Goal: Share content: Share content

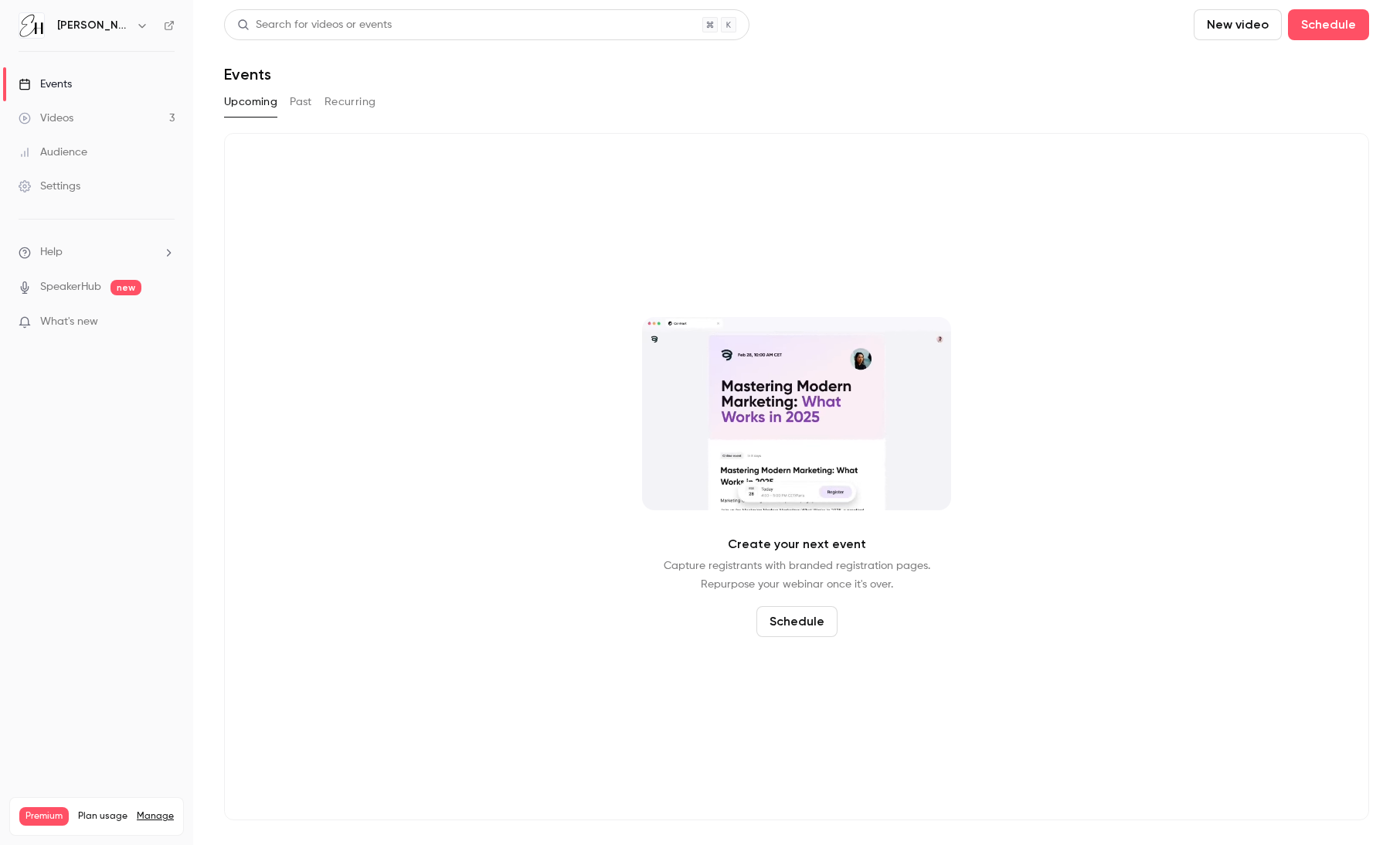
click at [71, 109] on link "Videos 3" at bounding box center [96, 118] width 193 height 34
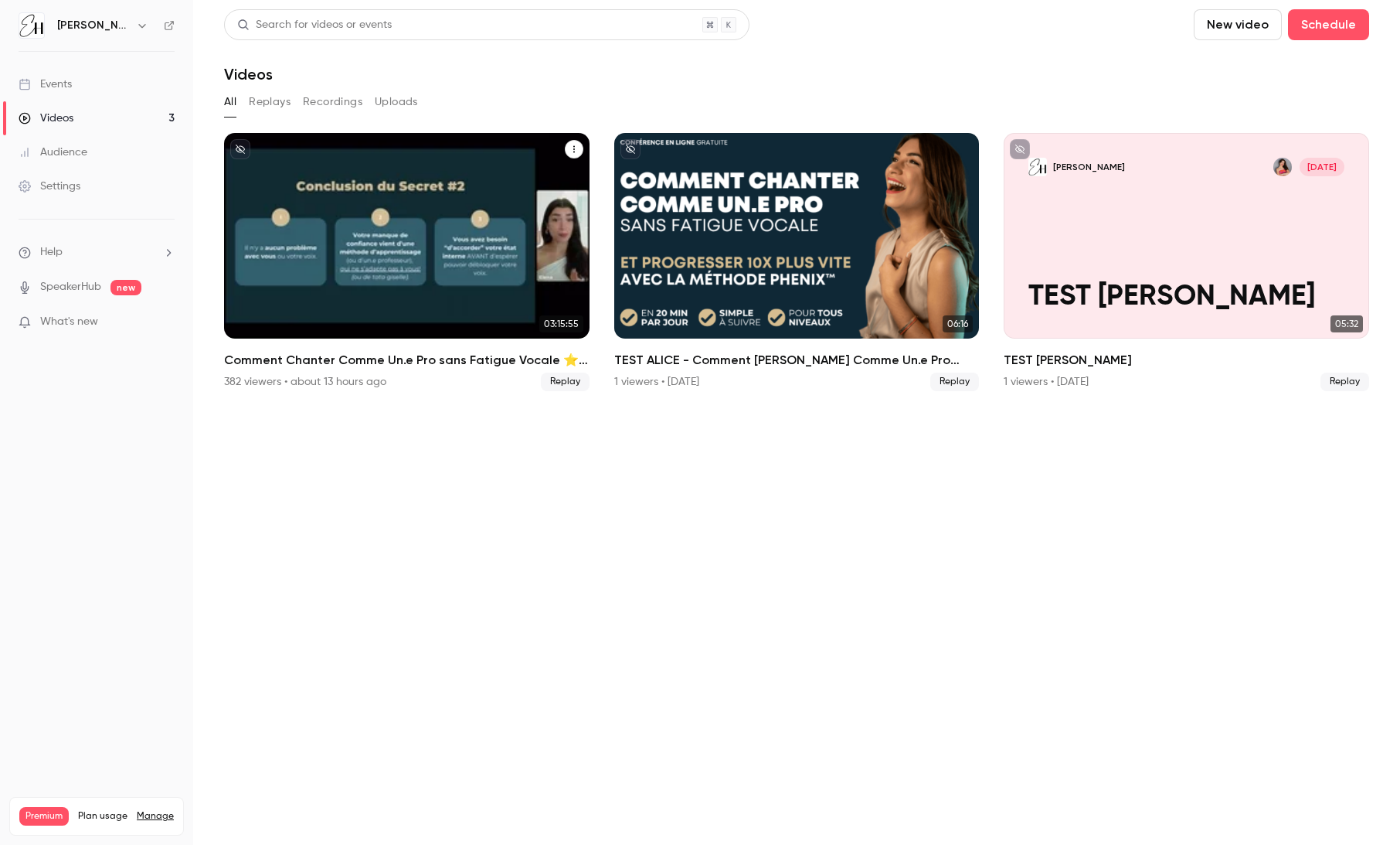
click at [422, 193] on div "Comment Chanter Comme Un.e Pro sans Fatigue Vocale ⭐️ par Elena Hurstel" at bounding box center [407, 236] width 366 height 205
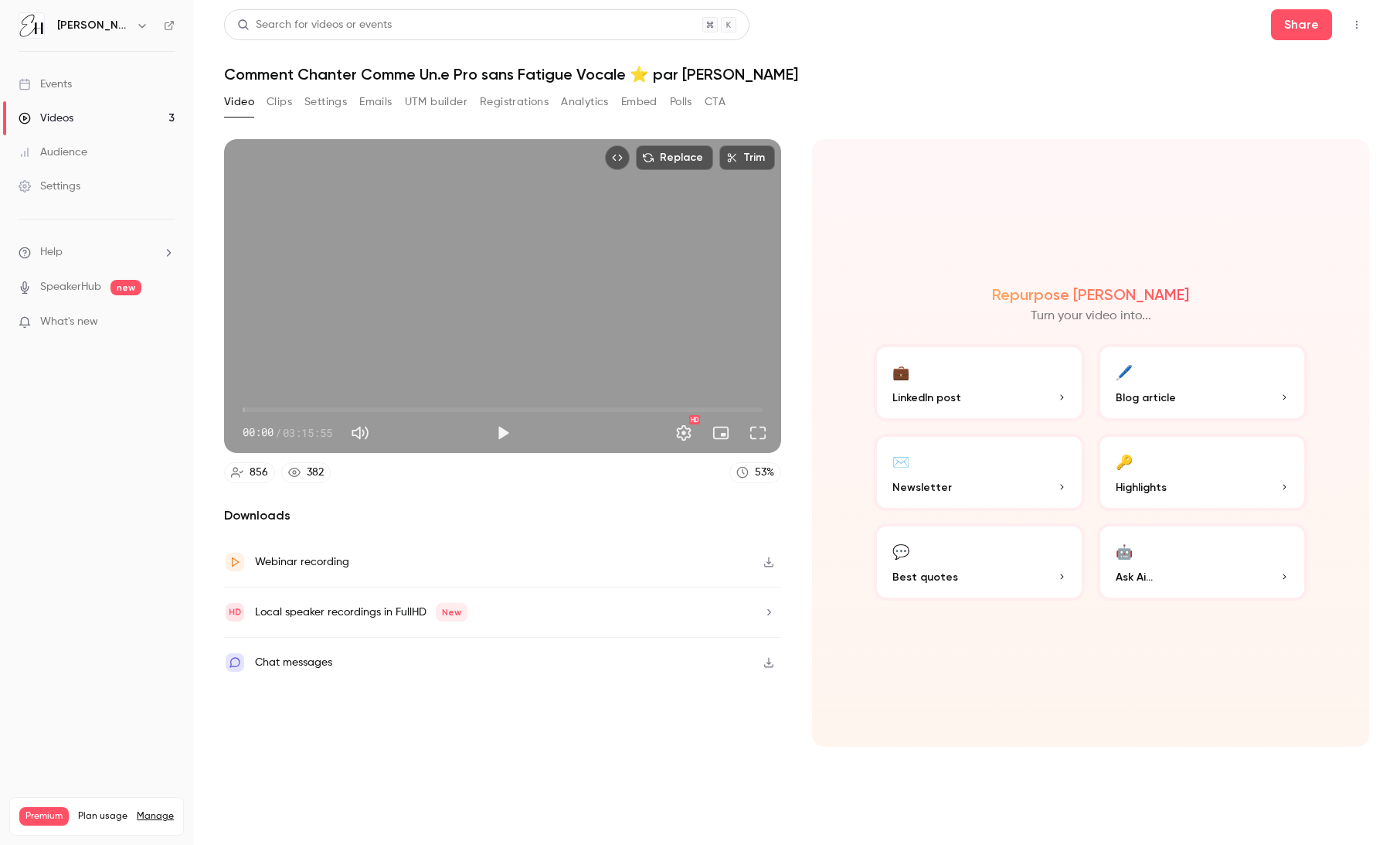
click at [285, 107] on button "Clips" at bounding box center [279, 102] width 25 height 25
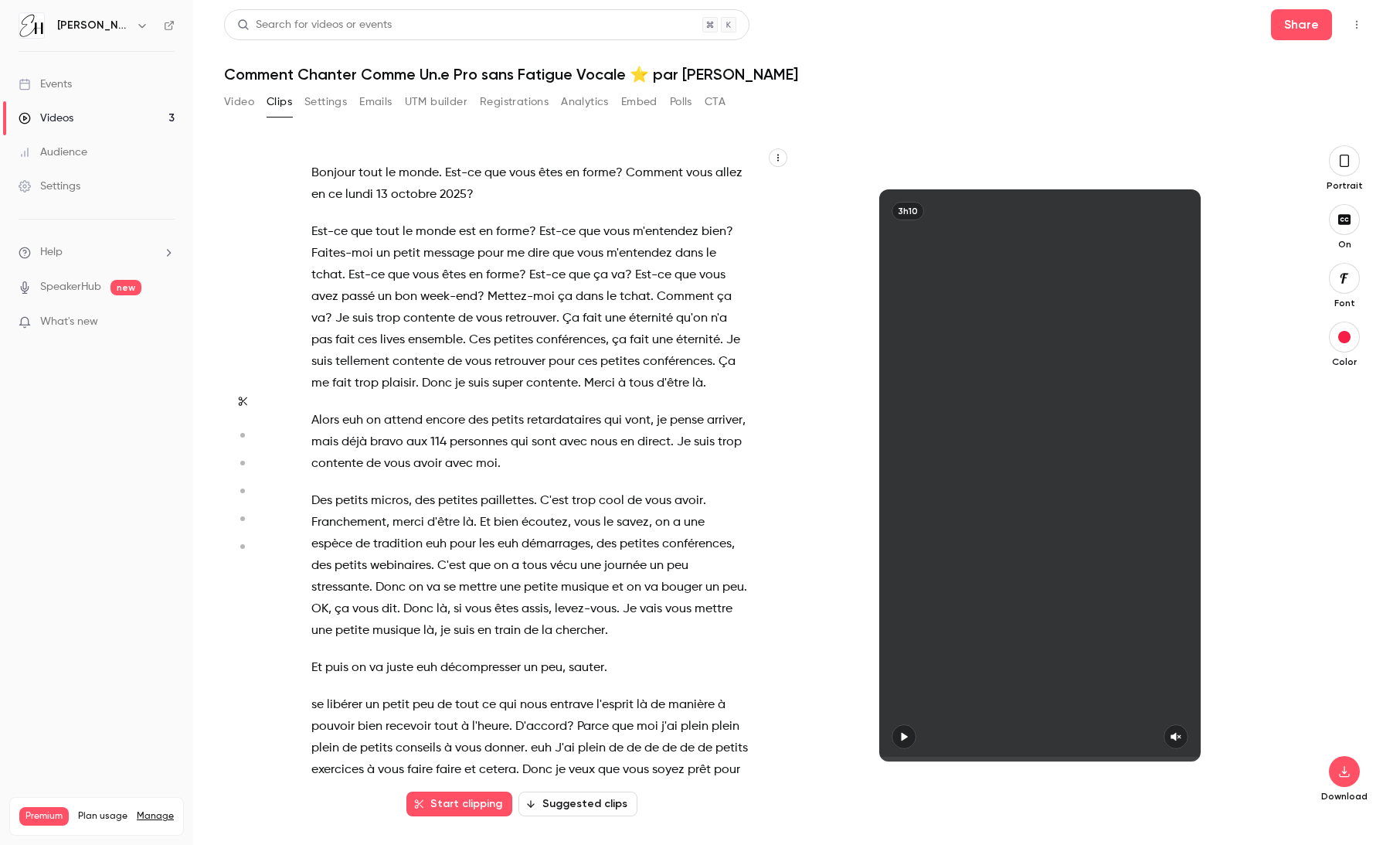
click at [241, 99] on button "Video" at bounding box center [239, 102] width 30 height 25
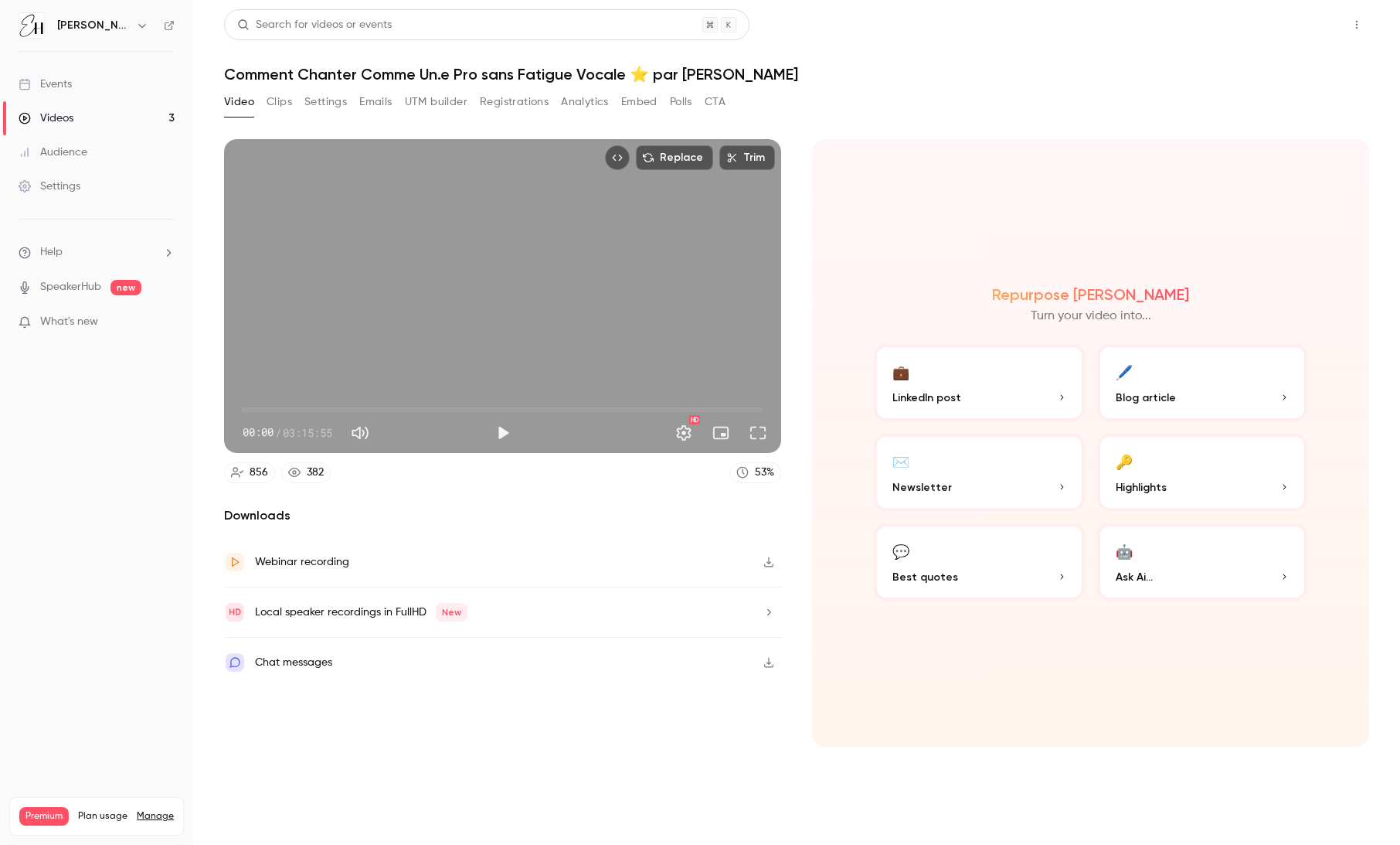
click at [993, 18] on button "Share" at bounding box center [1301, 25] width 61 height 31
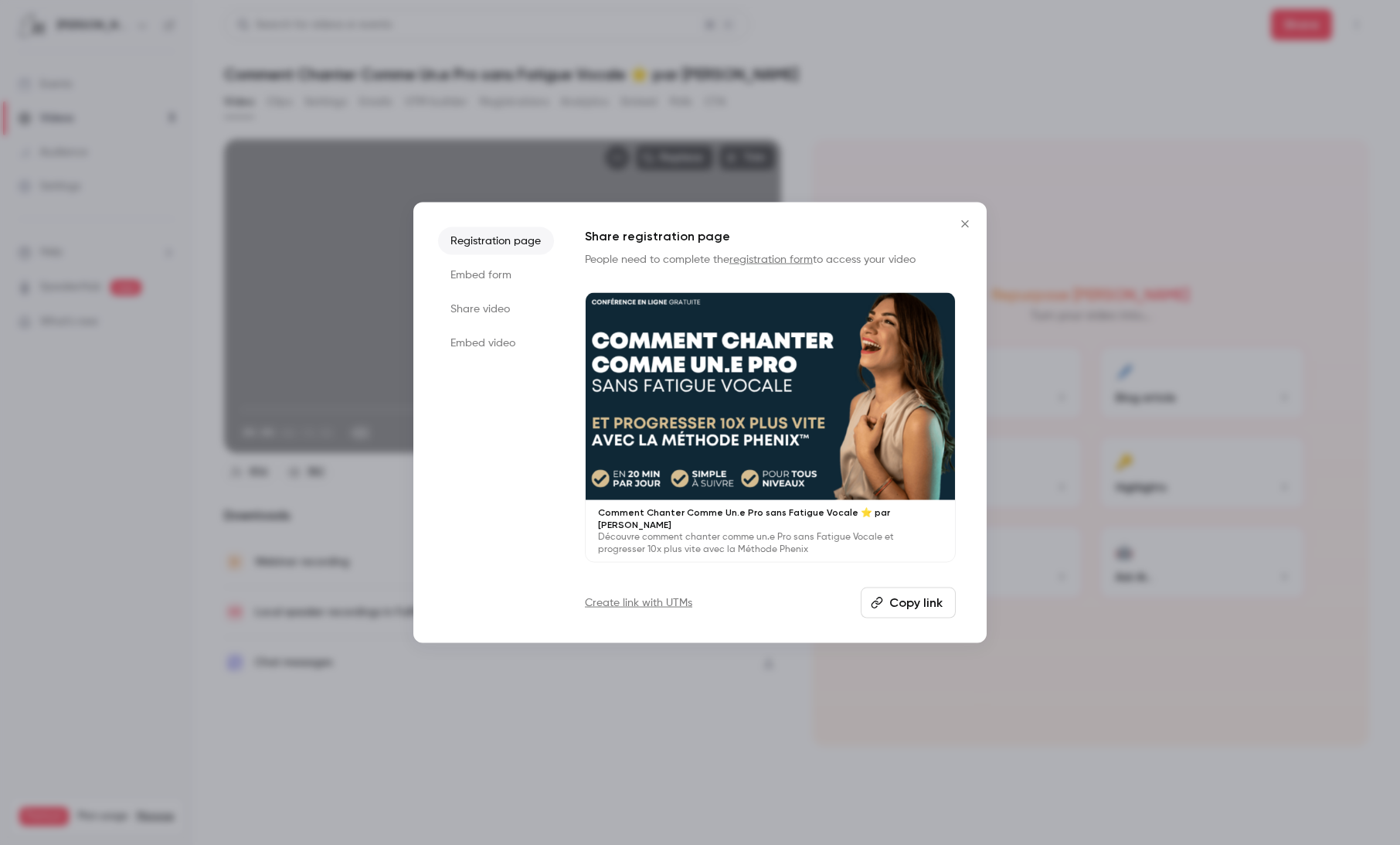
click at [504, 336] on li "Embed video" at bounding box center [495, 343] width 116 height 28
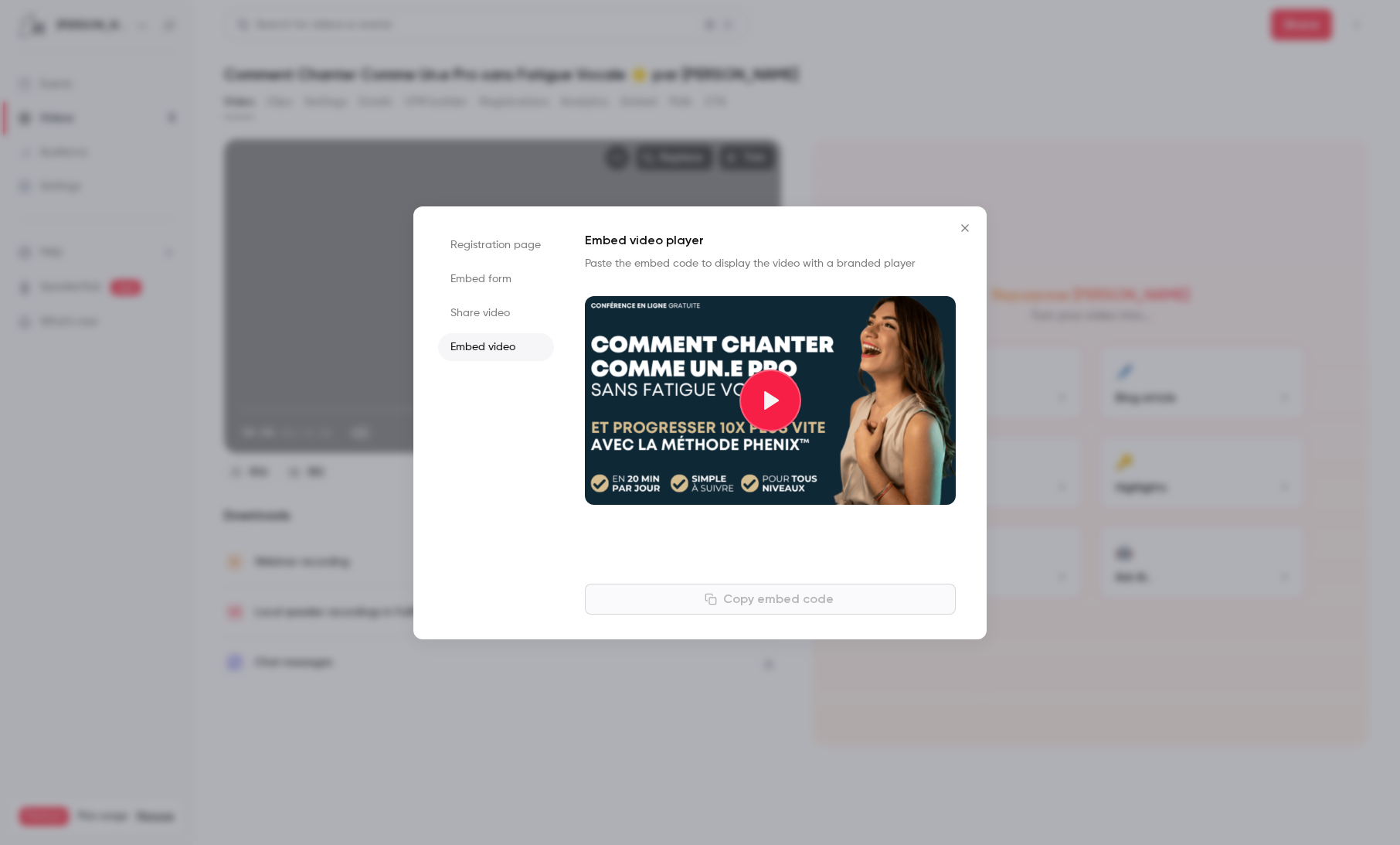
click at [507, 321] on li "Share video" at bounding box center [495, 313] width 116 height 28
click at [903, 591] on button "Copy link" at bounding box center [770, 599] width 371 height 31
click at [484, 279] on li "Embed form" at bounding box center [495, 279] width 116 height 28
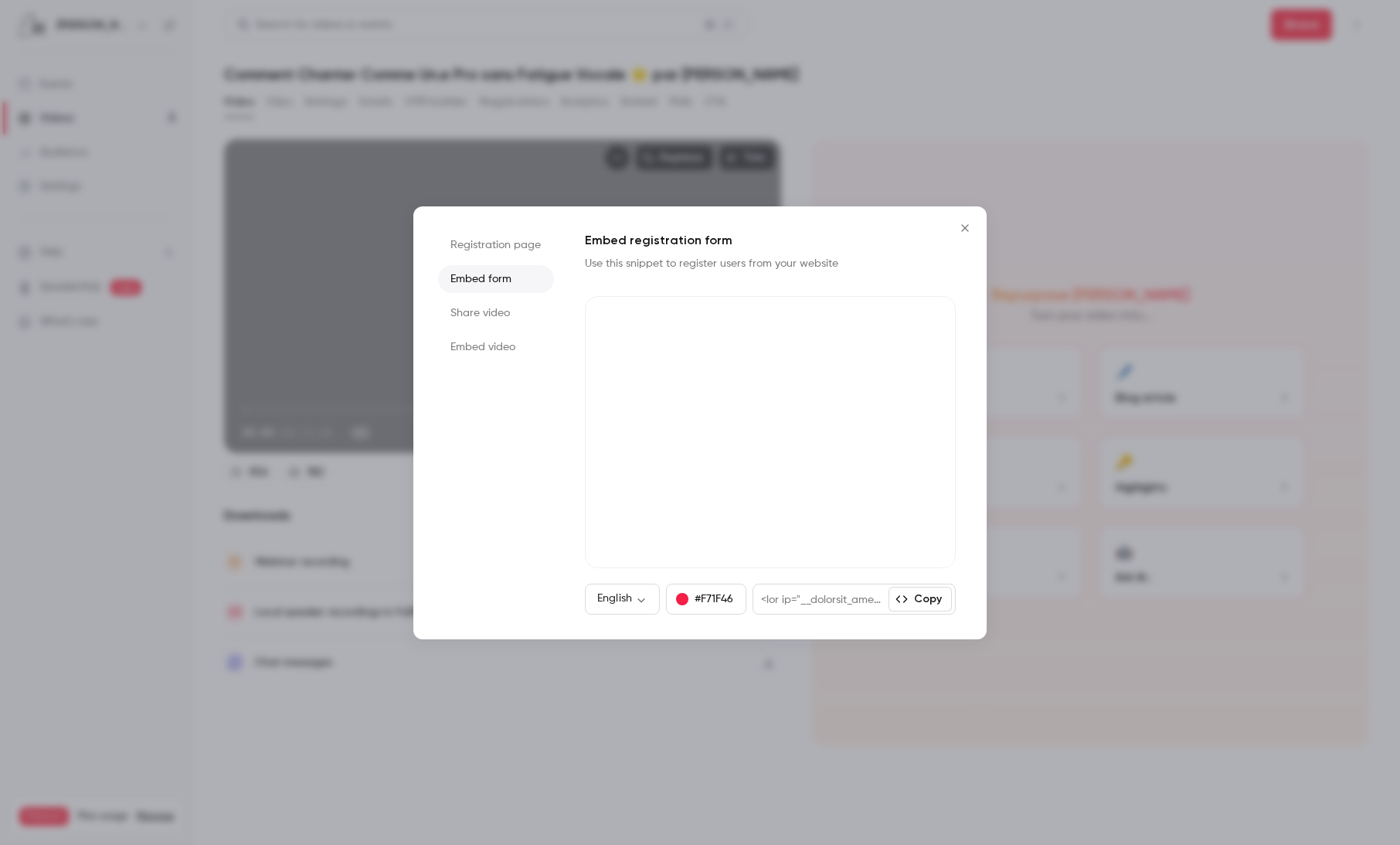
click at [474, 335] on li "Embed video" at bounding box center [495, 347] width 116 height 28
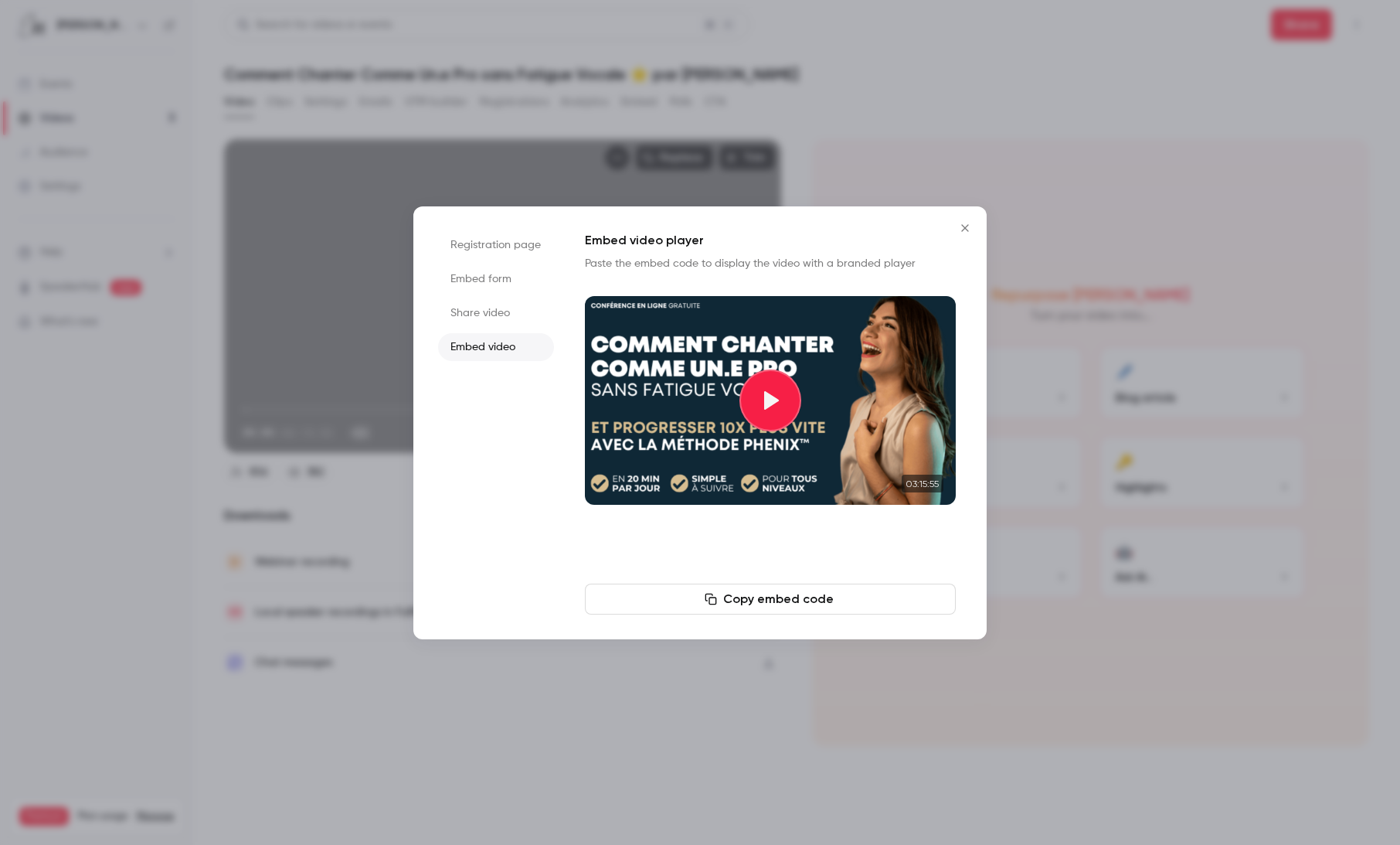
click at [483, 247] on li "Registration page" at bounding box center [495, 245] width 116 height 28
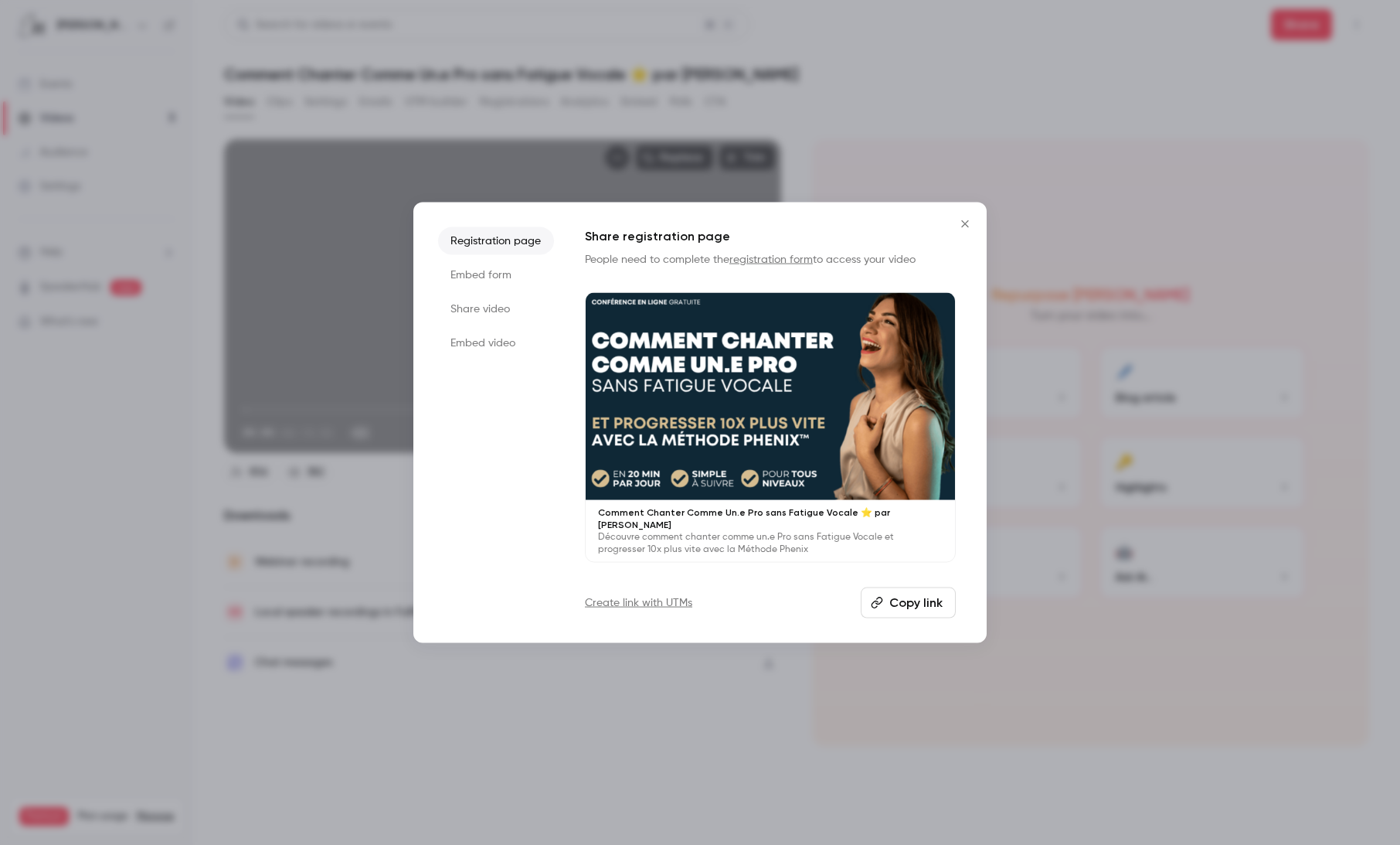
click at [969, 228] on icon "Close" at bounding box center [965, 223] width 19 height 12
